Goal: Task Accomplishment & Management: Complete application form

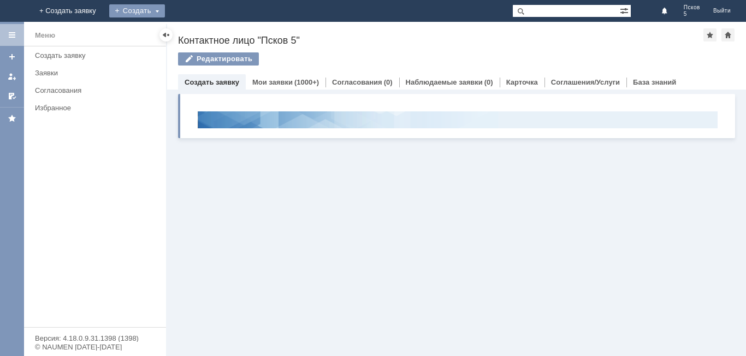
click at [165, 10] on div "Создать" at bounding box center [137, 10] width 56 height 13
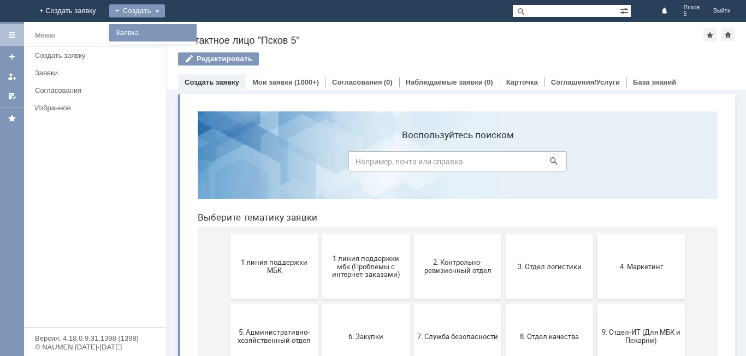
click at [194, 34] on link "Заявка" at bounding box center [152, 32] width 83 height 13
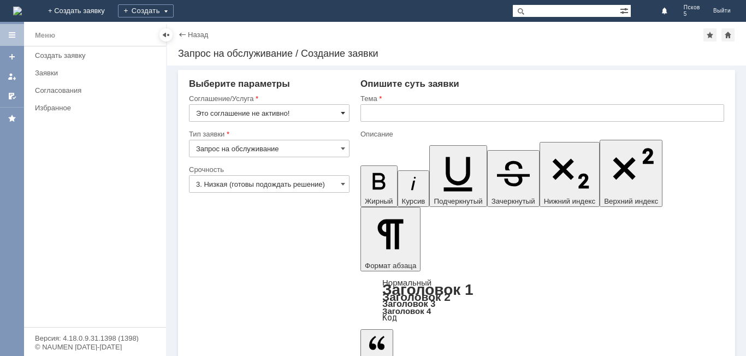
click at [341, 111] on span at bounding box center [343, 113] width 4 height 9
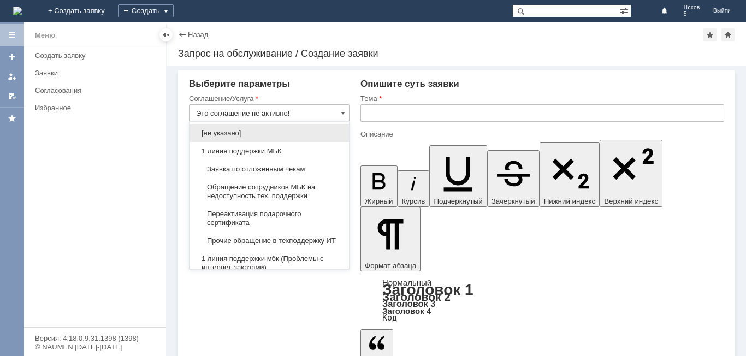
click at [262, 217] on span "Переактивация подарочного сертификата" at bounding box center [269, 218] width 146 height 17
type input "Переактивация подарочного сертификата"
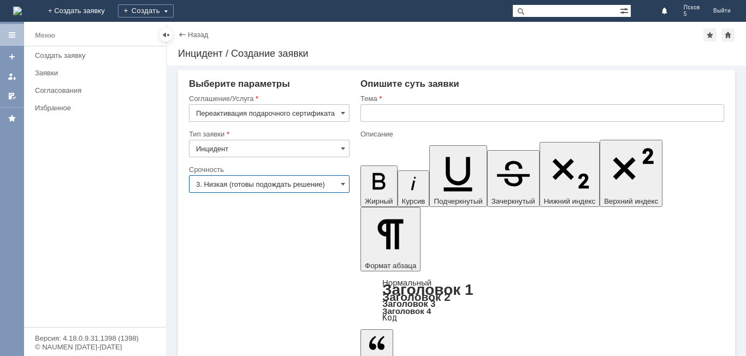
click at [348, 180] on input "3. Низкая (готовы подождать решение)" at bounding box center [269, 183] width 161 height 17
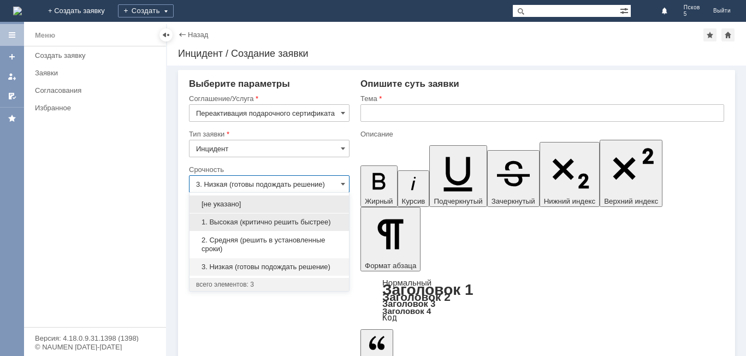
click at [267, 220] on span "1. Высокая (критично решить быстрее)" at bounding box center [269, 222] width 146 height 9
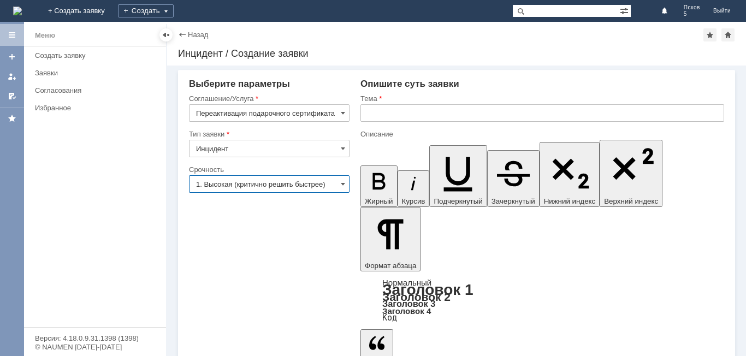
type input "1. Высокая (критично решить быстрее)"
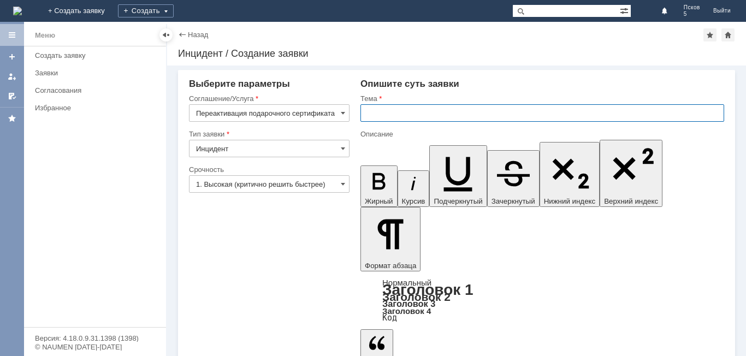
click at [406, 110] on input "text" at bounding box center [542, 112] width 364 height 17
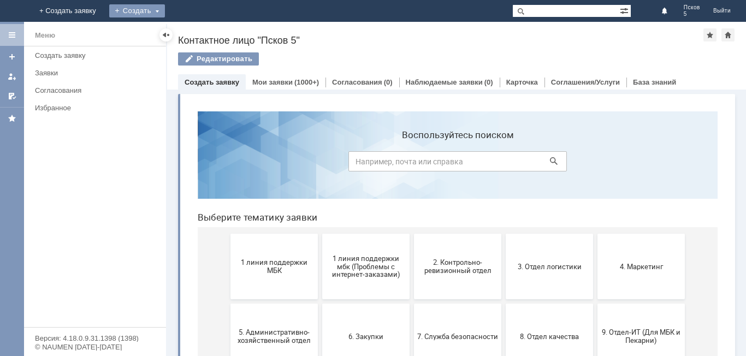
click at [165, 10] on div "Создать" at bounding box center [137, 10] width 56 height 13
click at [194, 32] on link "Заявка" at bounding box center [152, 32] width 83 height 13
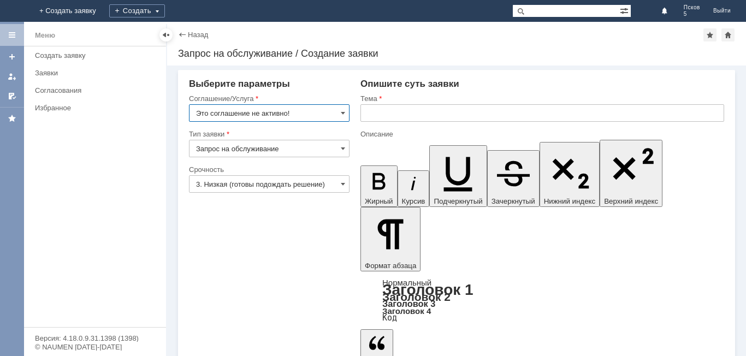
click at [346, 109] on input "Это соглашение не активно!" at bounding box center [269, 112] width 161 height 17
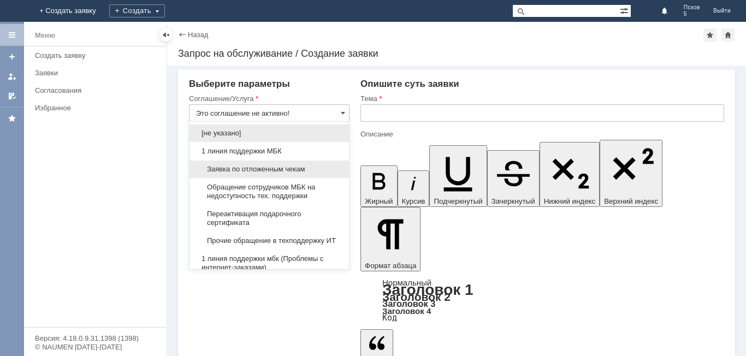
click at [295, 169] on span "Заявка по отложенным чекам" at bounding box center [269, 169] width 146 height 9
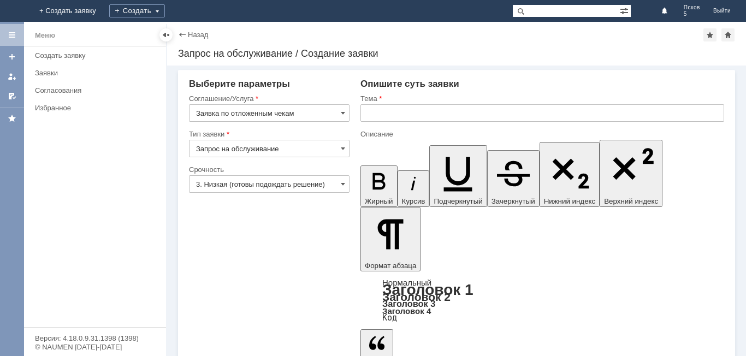
type input "Заявка по отложенным чекам"
click at [387, 116] on input "text" at bounding box center [542, 112] width 364 height 17
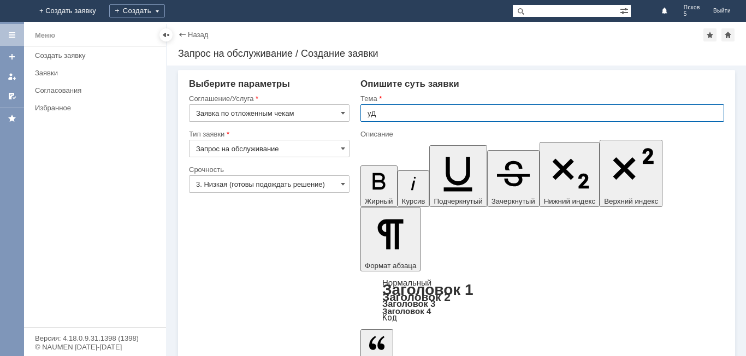
type input "у"
type input "Удалить чек"
drag, startPoint x: 412, startPoint y: 2712, endPoint x: 399, endPoint y: 2712, distance: 13.1
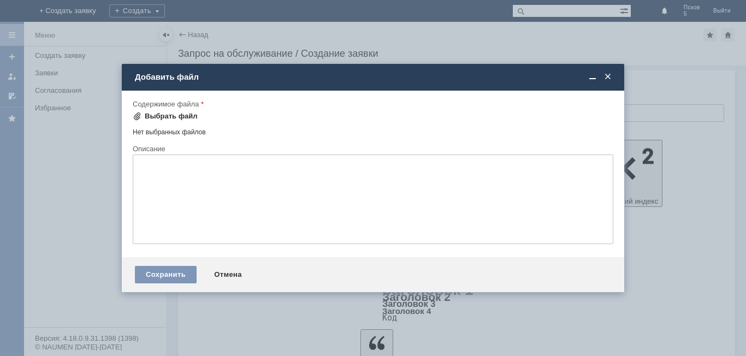
click at [190, 114] on div "Выбрать файл" at bounding box center [171, 116] width 53 height 9
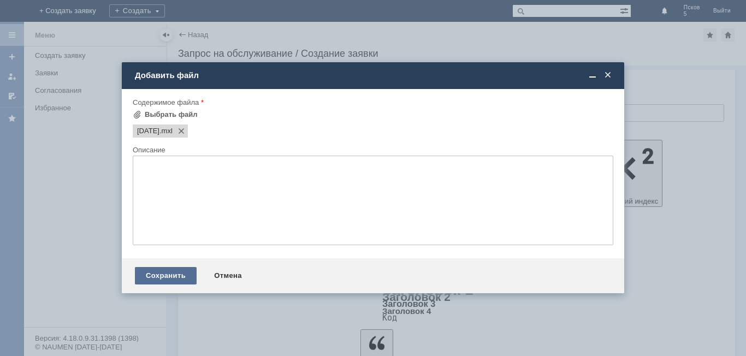
click at [155, 280] on div "Сохранить" at bounding box center [166, 275] width 62 height 17
